Goal: Information Seeking & Learning: Learn about a topic

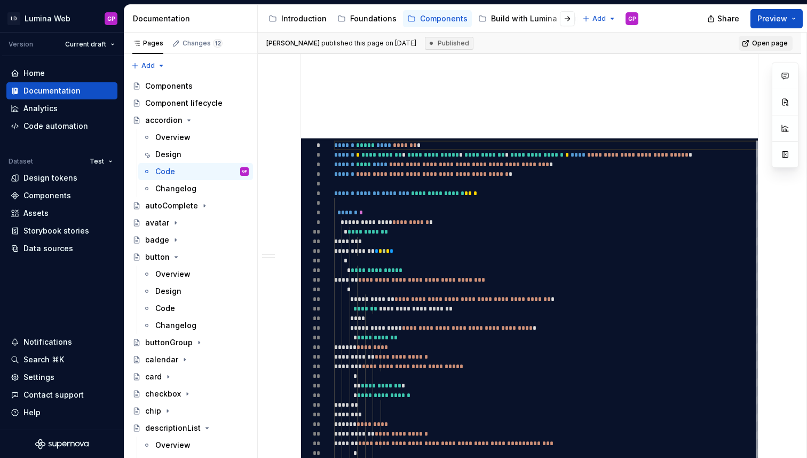
scroll to position [490, 0]
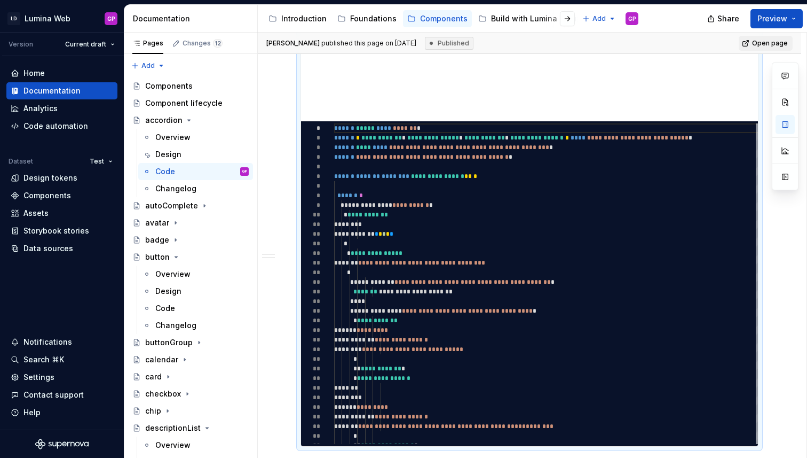
click at [317, 213] on div "*********" at bounding box center [532, 283] width 462 height 325
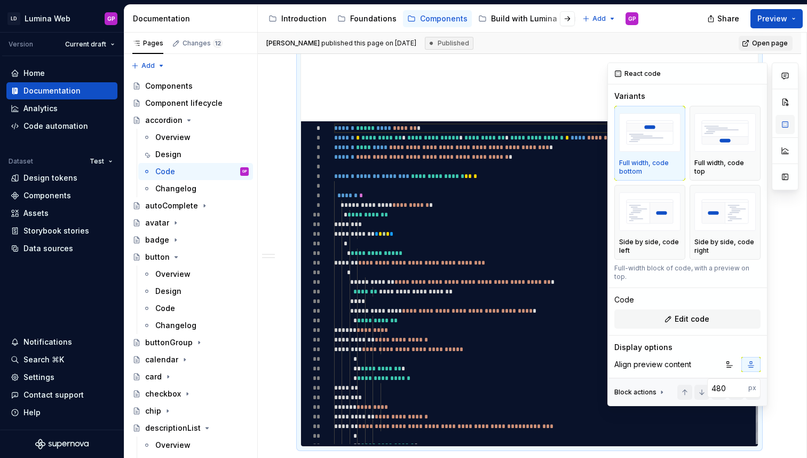
click at [783, 124] on button "button" at bounding box center [785, 124] width 19 height 19
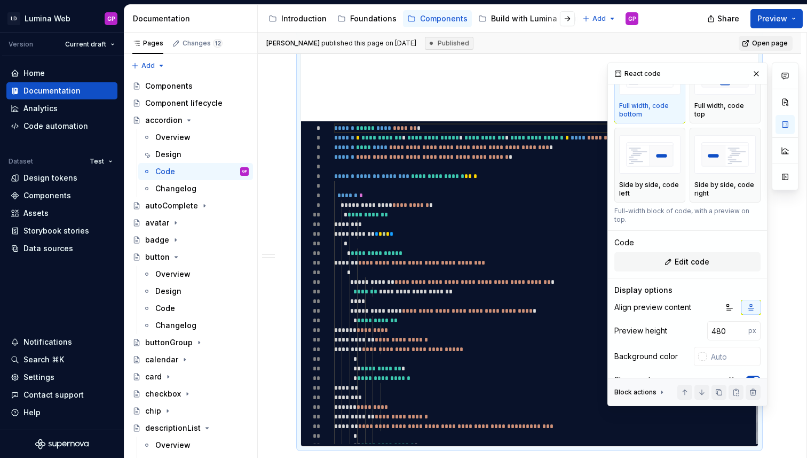
scroll to position [0, 0]
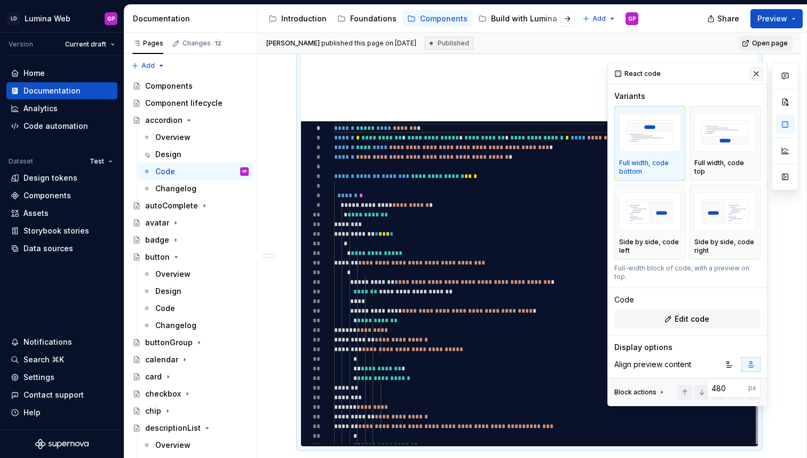
click at [756, 73] on button "button" at bounding box center [756, 73] width 15 height 15
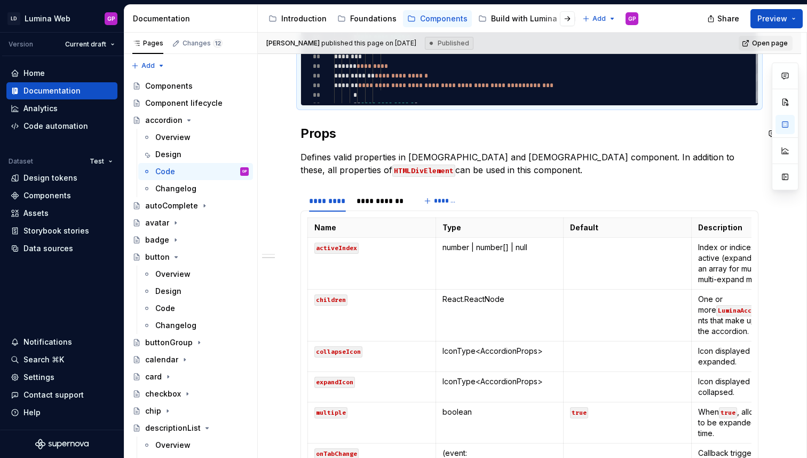
scroll to position [840, 0]
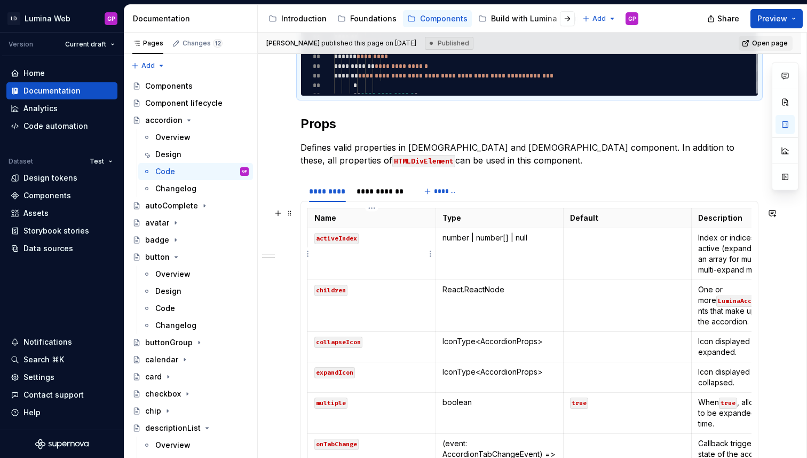
click at [396, 251] on td "activeIndex" at bounding box center [372, 254] width 128 height 52
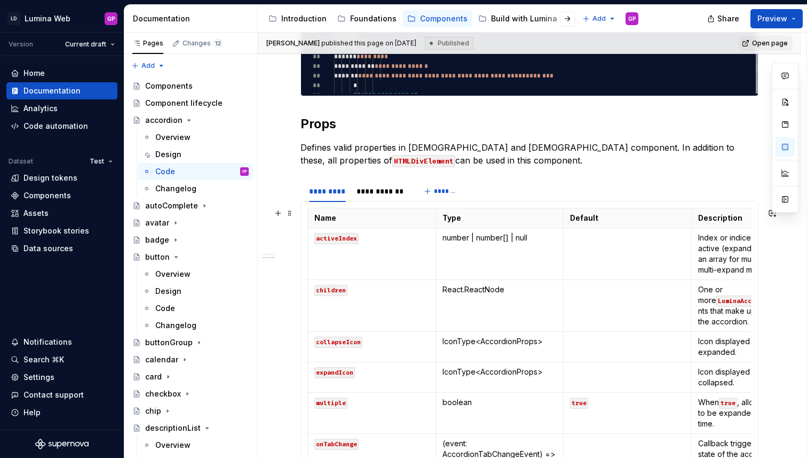
click at [303, 232] on div "Name Type Default Description activeIndex number | number[] | null Index or ind…" at bounding box center [530, 431] width 458 height 460
click at [287, 228] on div "**********" at bounding box center [530, 82] width 544 height 1474
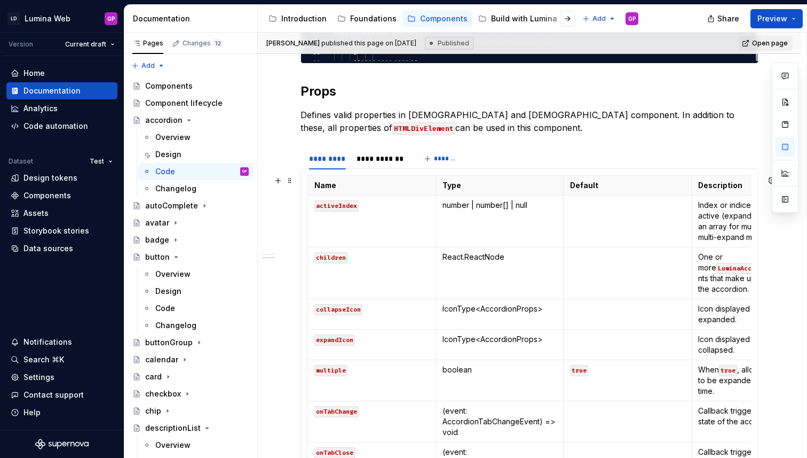
scroll to position [885, 0]
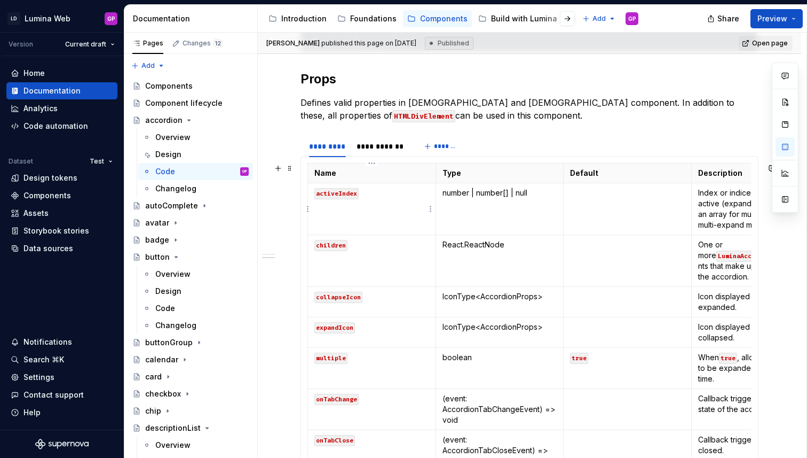
click at [337, 193] on code "activeIndex" at bounding box center [337, 193] width 44 height 11
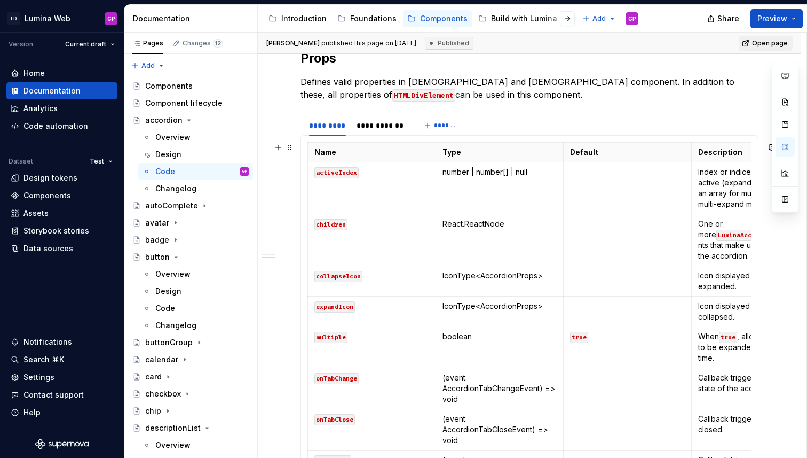
scroll to position [896, 0]
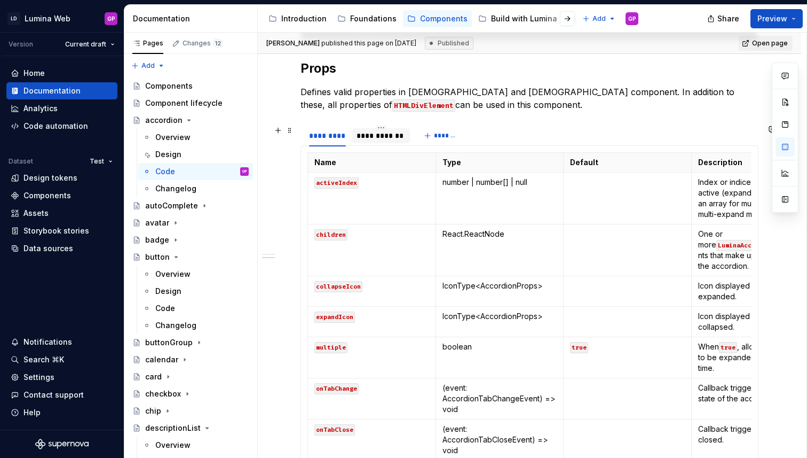
click at [372, 134] on div "**********" at bounding box center [381, 135] width 49 height 11
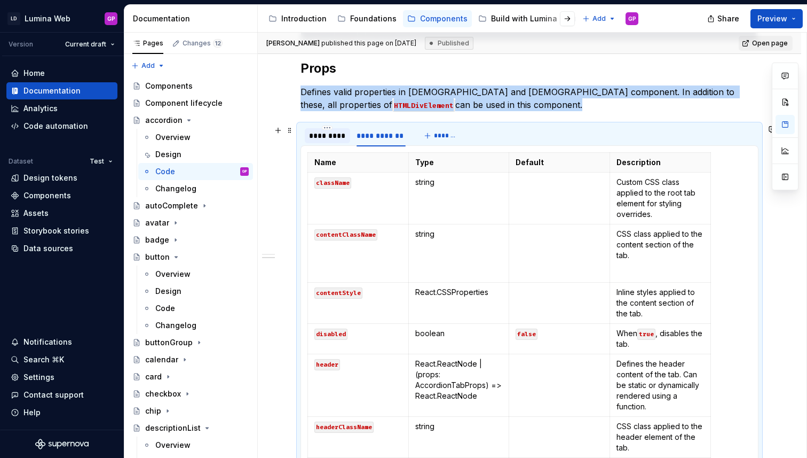
click at [318, 135] on div "*********" at bounding box center [327, 135] width 37 height 11
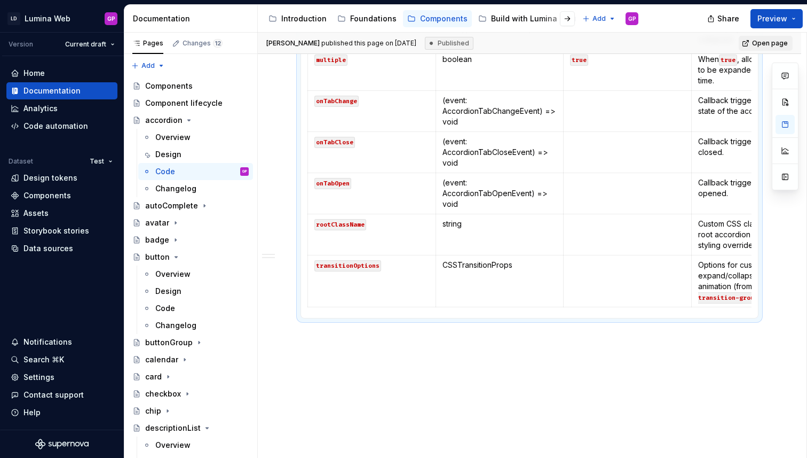
scroll to position [1201, 0]
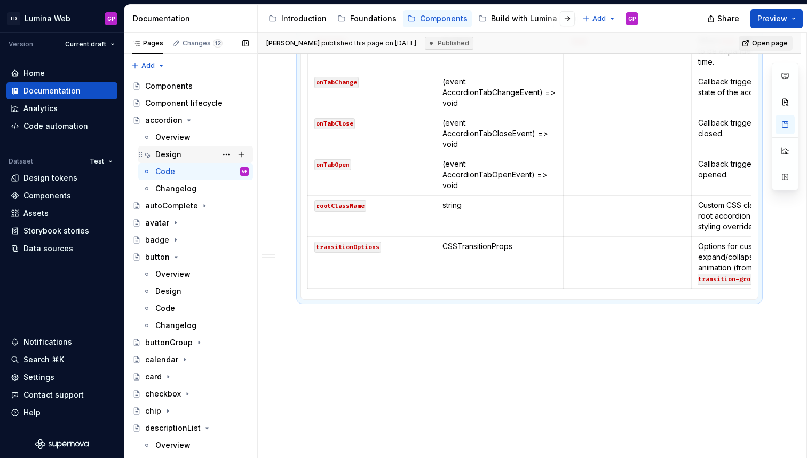
click at [176, 154] on div "Design" at bounding box center [168, 154] width 26 height 11
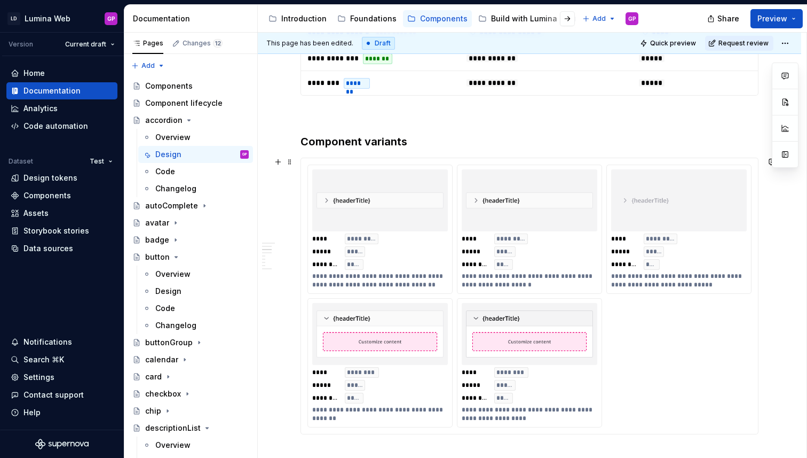
scroll to position [743, 0]
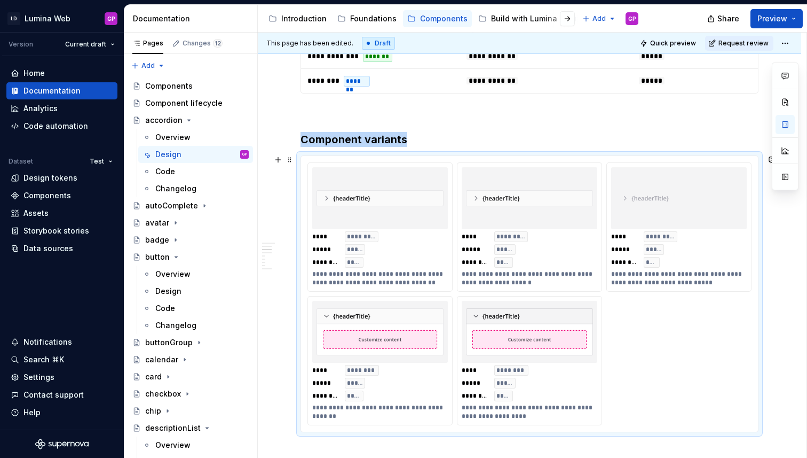
click at [316, 224] on div at bounding box center [380, 198] width 136 height 62
click at [306, 168] on div "**********" at bounding box center [529, 294] width 457 height 276
click at [337, 181] on img at bounding box center [380, 197] width 127 height 53
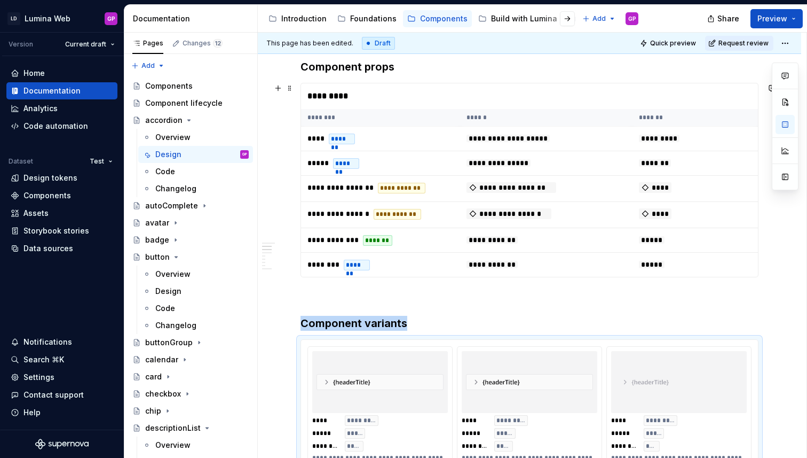
scroll to position [560, 0]
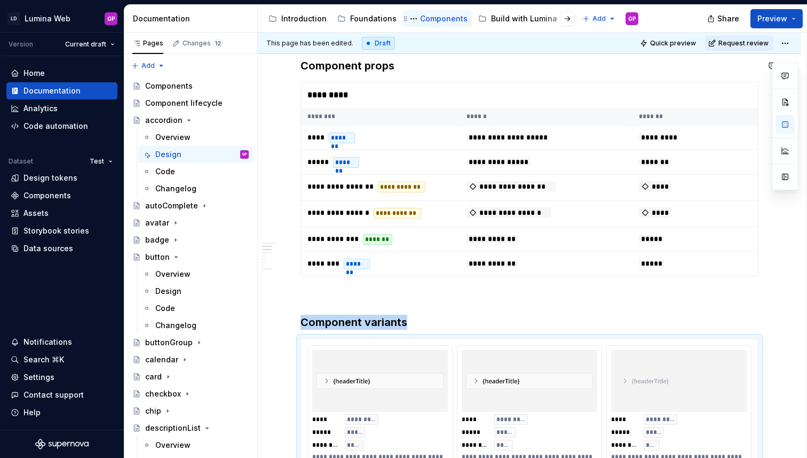
click at [431, 20] on div "Components" at bounding box center [444, 18] width 48 height 11
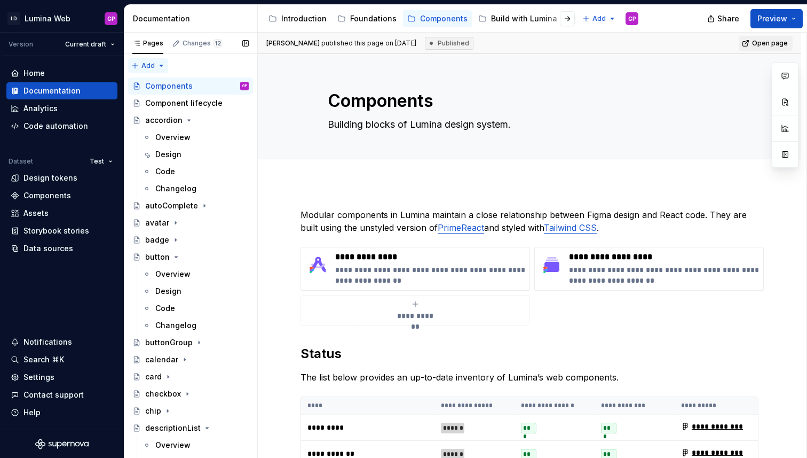
click at [159, 64] on div "Pages Changes 12 Add Accessibility guide for tree Page tree. Navigate the tree …" at bounding box center [190, 248] width 133 height 430
click at [167, 88] on div "Components" at bounding box center [169, 86] width 48 height 11
click at [343, 124] on textarea "Building blocks of Lumina design system." at bounding box center [528, 124] width 404 height 17
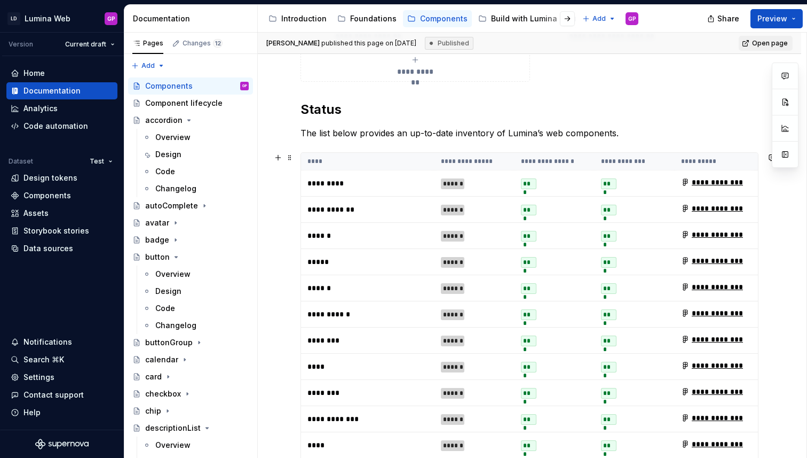
scroll to position [245, 0]
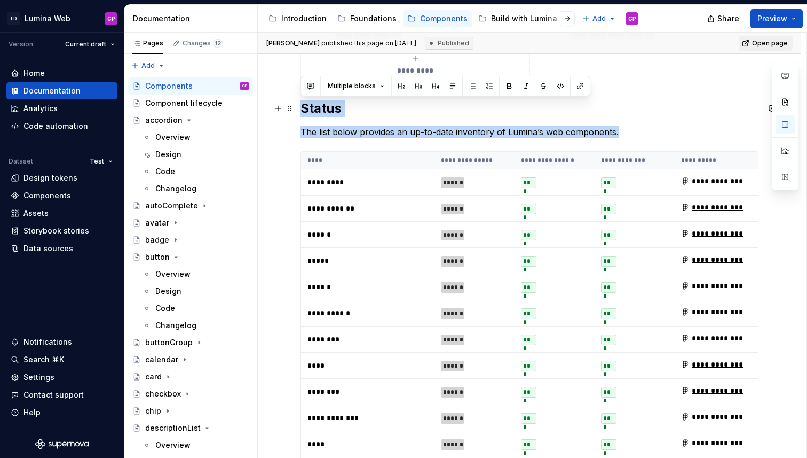
drag, startPoint x: 598, startPoint y: 133, endPoint x: 305, endPoint y: 120, distance: 293.4
click at [170, 133] on div "Overview" at bounding box center [172, 137] width 35 height 11
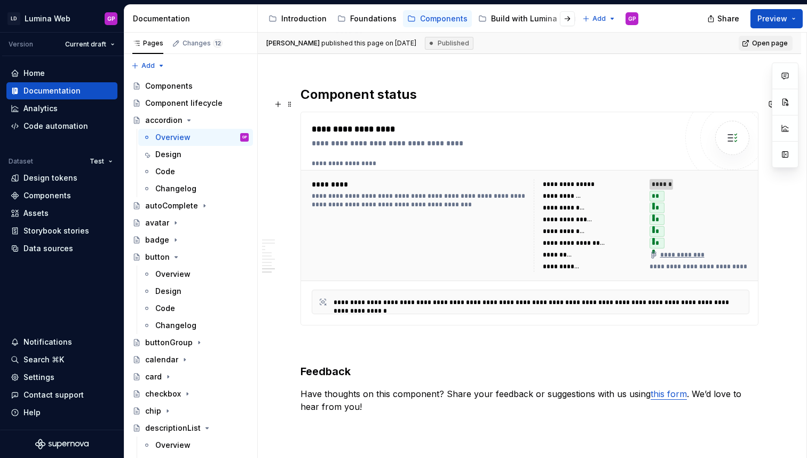
scroll to position [2833, 0]
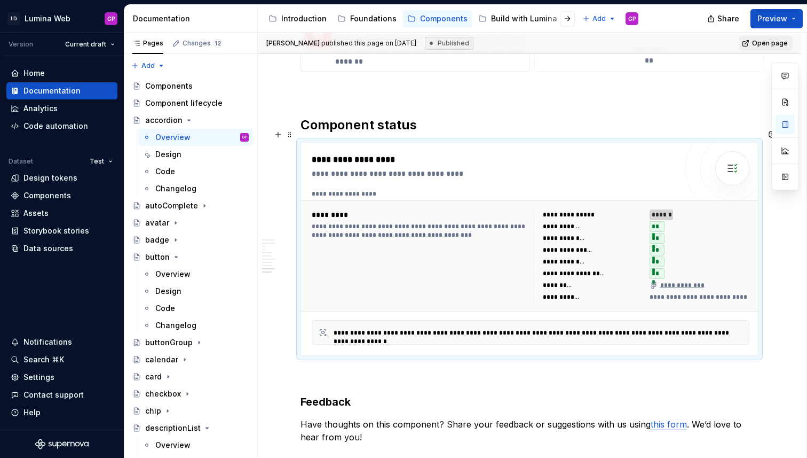
click at [338, 240] on div "**********" at bounding box center [420, 255] width 216 height 93
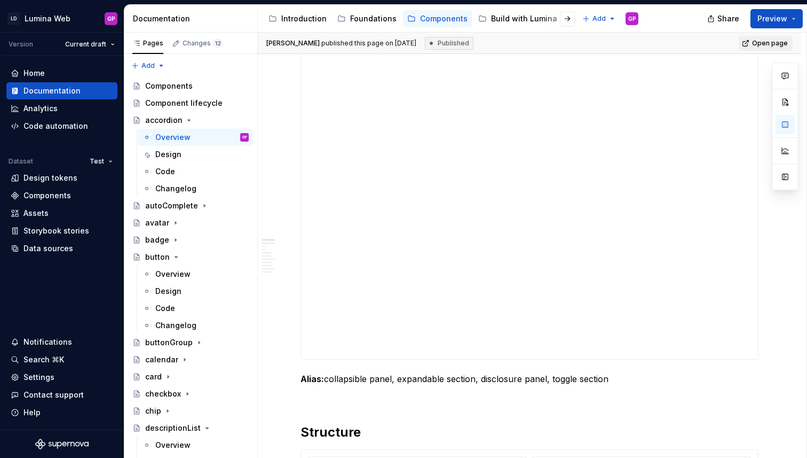
scroll to position [352, 0]
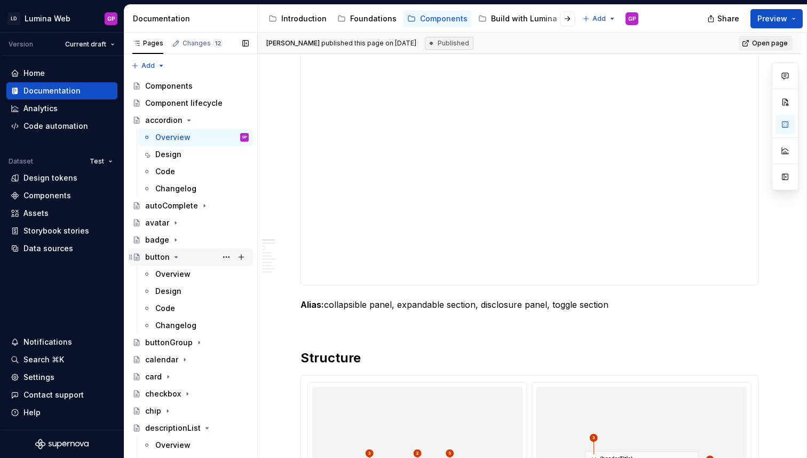
click at [155, 263] on div "button" at bounding box center [197, 256] width 104 height 15
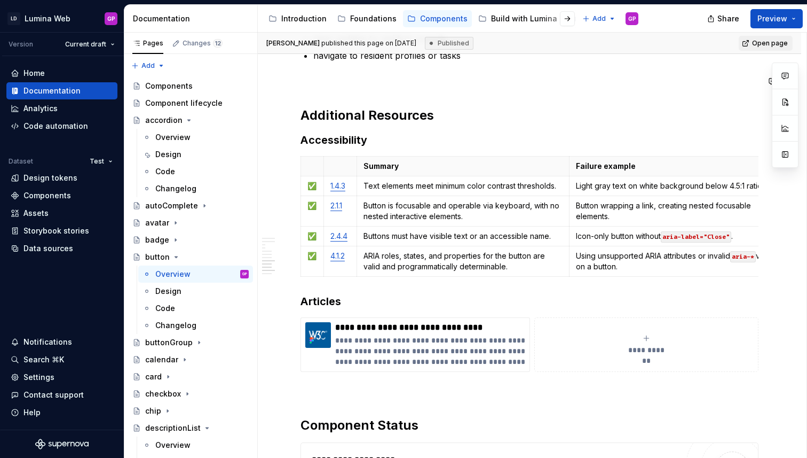
scroll to position [3657, 0]
type textarea "*"
